Goal: Transaction & Acquisition: Purchase product/service

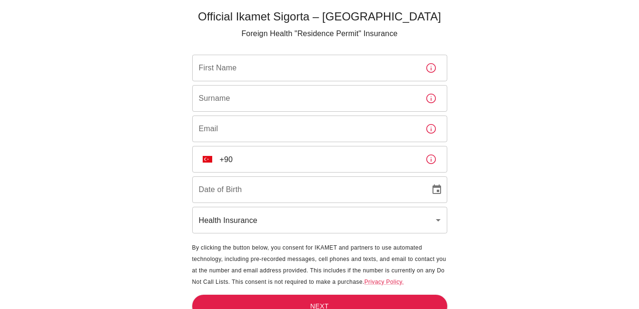
scroll to position [39, 0]
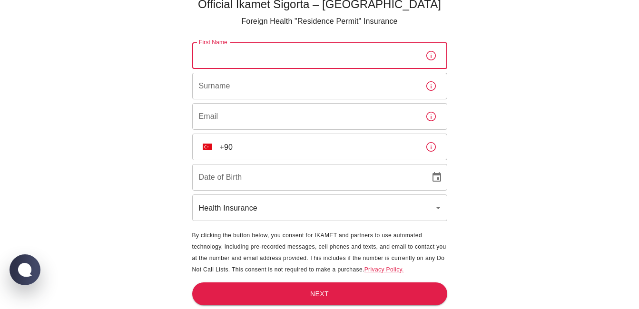
click at [360, 44] on input "First Name" at bounding box center [305, 55] width 226 height 27
click at [485, 63] on div "Official Ikamet Sigorta – [DEMOGRAPHIC_DATA] Foreign Health "Residence Permit" …" at bounding box center [319, 135] width 639 height 348
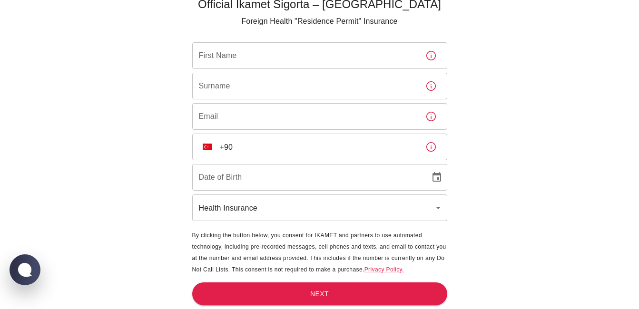
click at [286, 52] on input "First Name" at bounding box center [305, 55] width 226 height 27
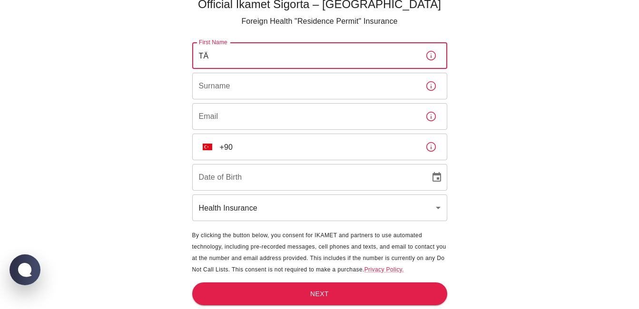
type input "T"
type input "i"
type input "[PERSON_NAME]"
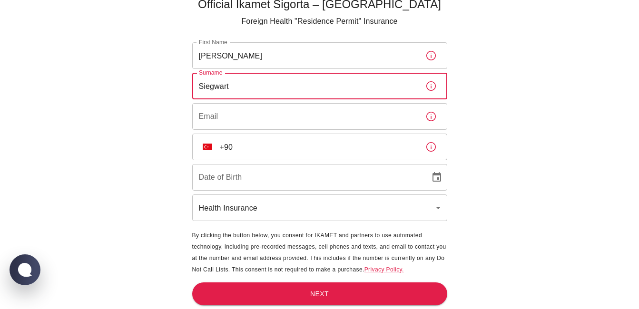
type input "Siegwart"
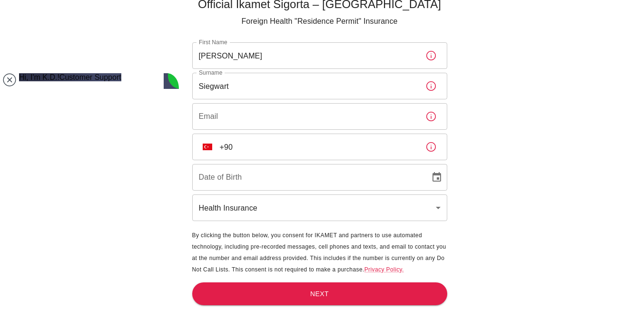
scroll to position [0, 0]
click at [7, 76] on jdiv at bounding box center [9, 79] width 13 height 13
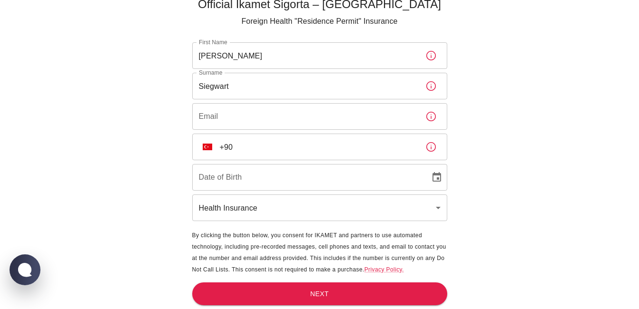
click at [219, 114] on input "Email" at bounding box center [305, 116] width 226 height 27
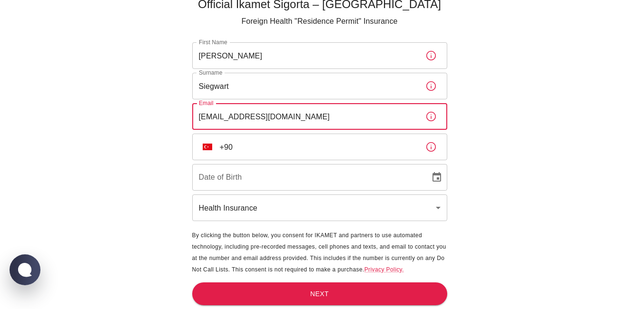
type input "[EMAIL_ADDRESS][DOMAIN_NAME]"
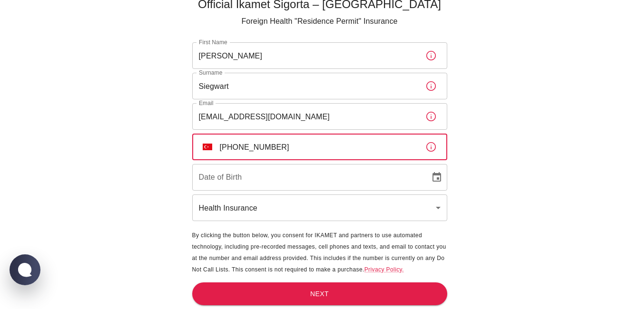
type input "[PHONE_NUMBER]"
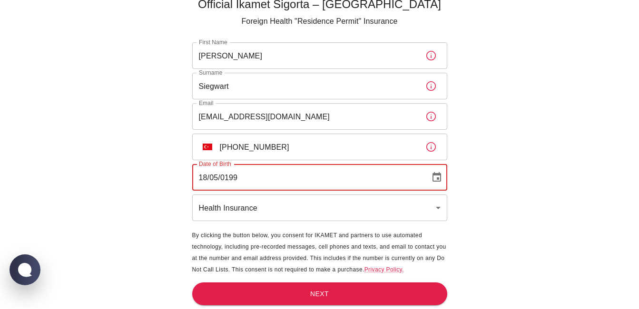
type input "[DATE]"
click at [337, 284] on button "Next" at bounding box center [319, 294] width 255 height 23
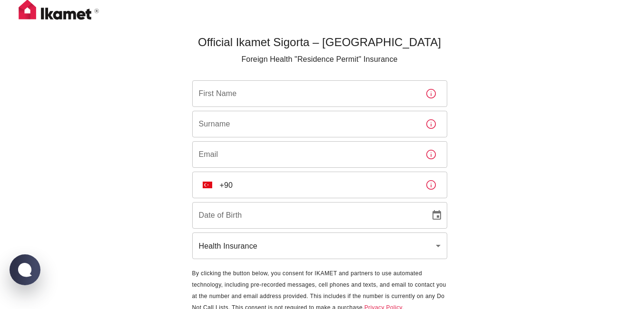
scroll to position [39, 0]
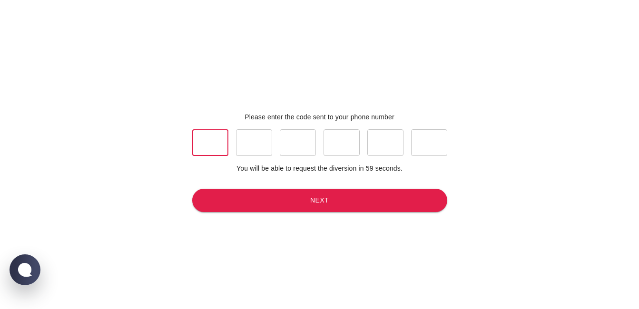
click at [219, 140] on input "text" at bounding box center [210, 142] width 36 height 27
type input "2"
type input "6"
type input "4"
type input "5"
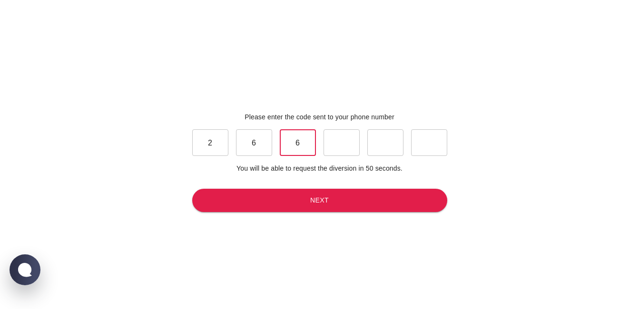
type input "4"
type input "6"
type input "3"
type input "7"
click at [333, 215] on div "Please enter the code sent to your phone number 2 ​ 6 ​ 4 ​ 6 ​ 3 ​ 7 ​ You wil…" at bounding box center [319, 162] width 263 height 309
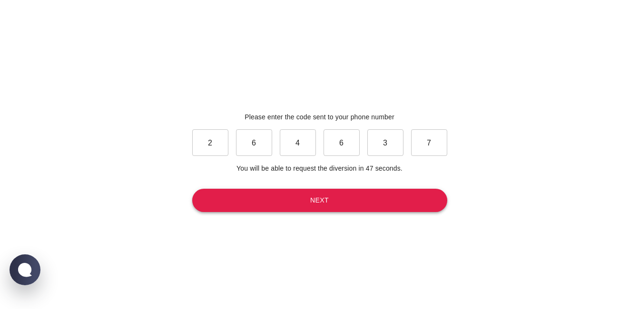
click at [334, 205] on button "Next" at bounding box center [319, 200] width 255 height 23
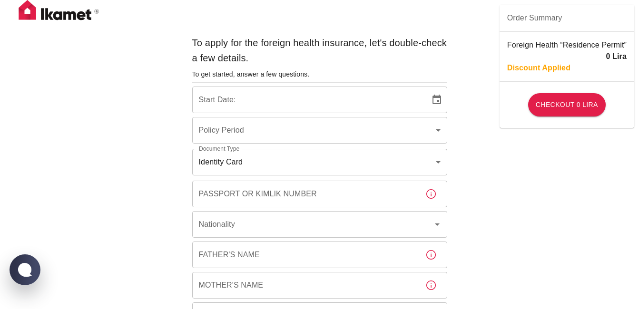
type input "b7343ef8-d55e-4554-96a8-76e30347e985"
type input "[DATE]"
click at [328, 194] on input "Passport or Kimlik Number" at bounding box center [305, 194] width 226 height 27
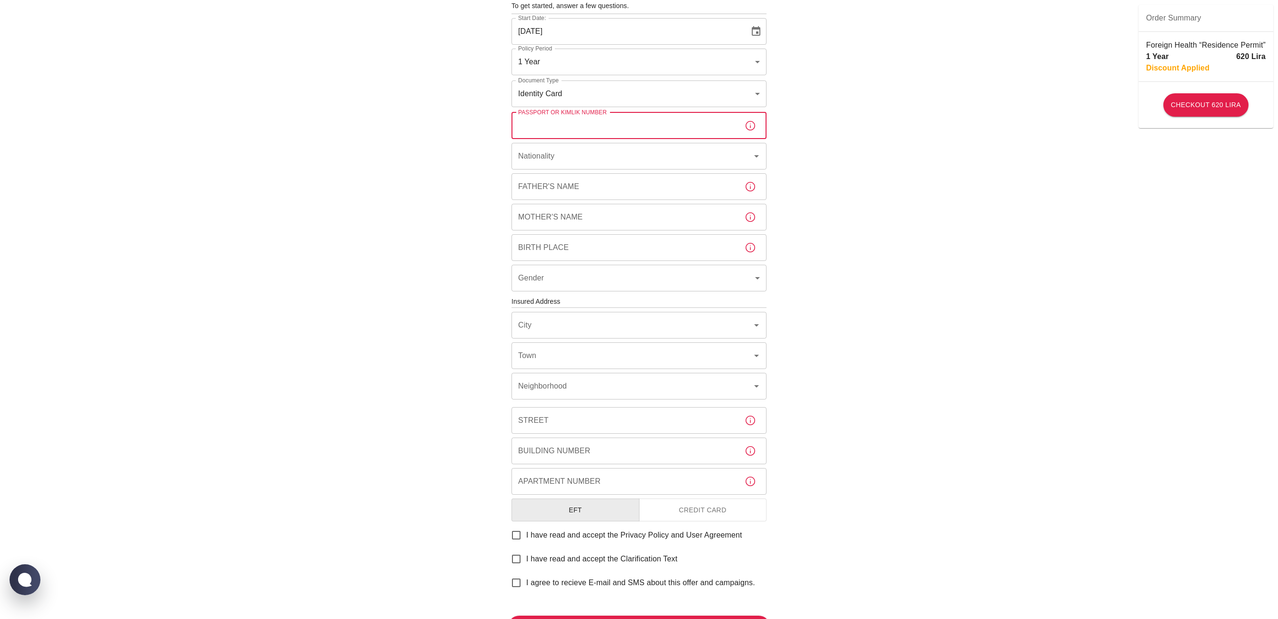
scroll to position [25, 0]
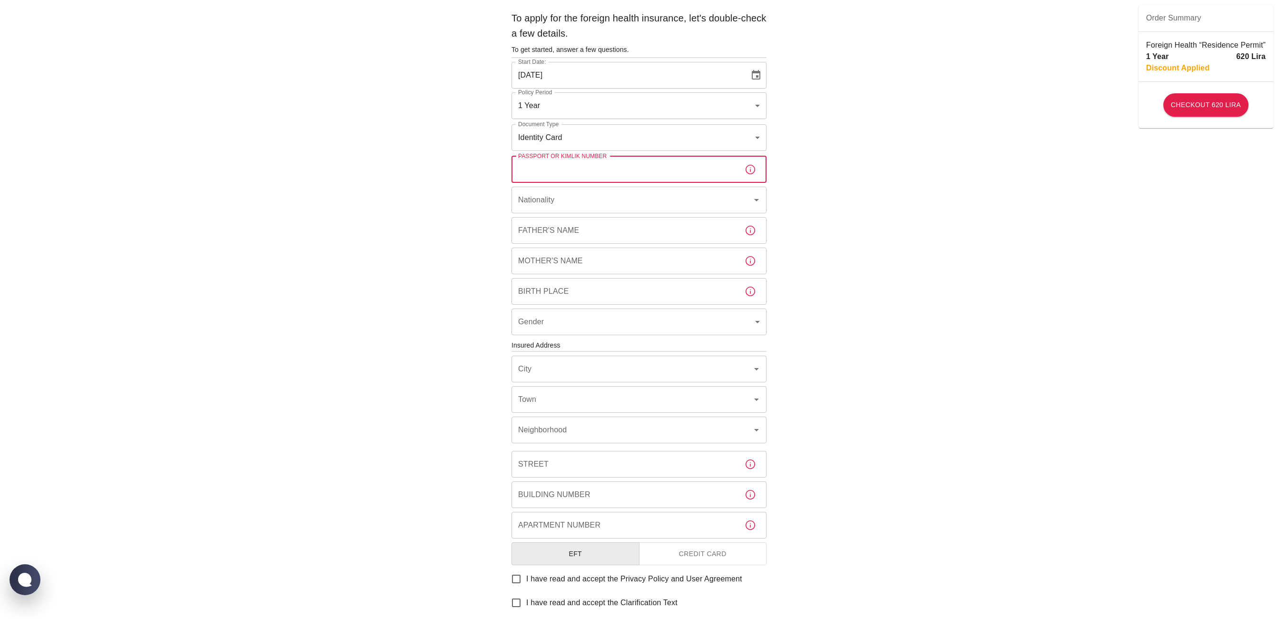
click at [646, 309] on button "Credit Card" at bounding box center [703, 553] width 128 height 23
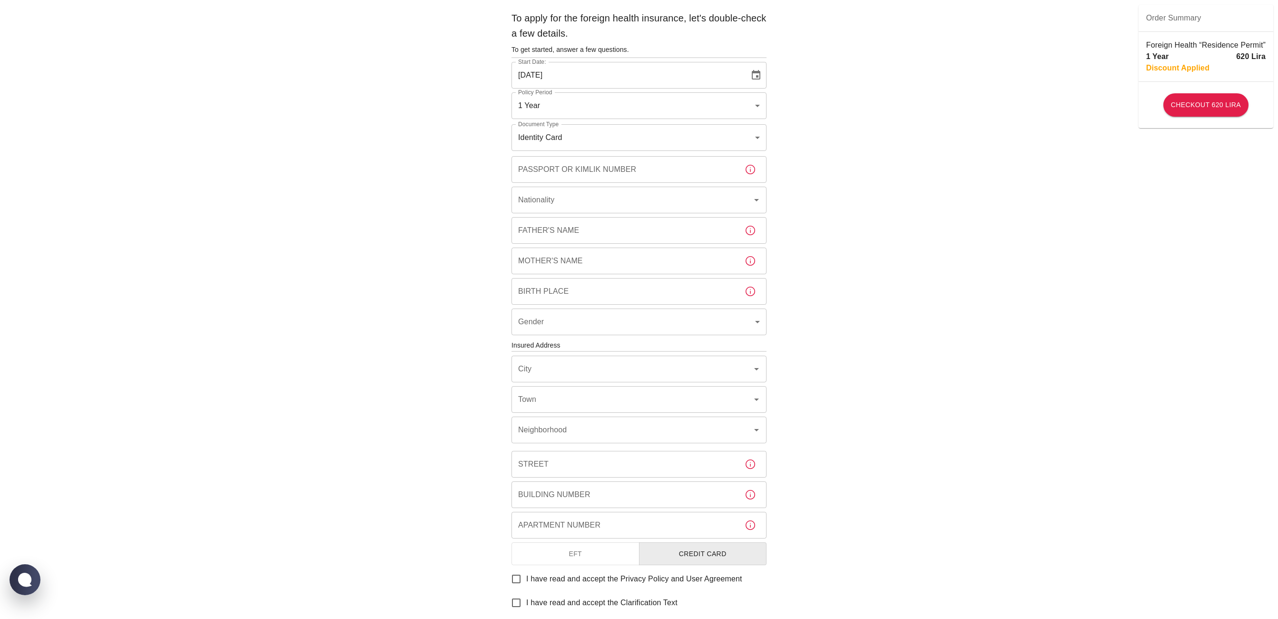
type button "ccp"
